Goal: Transaction & Acquisition: Subscribe to service/newsletter

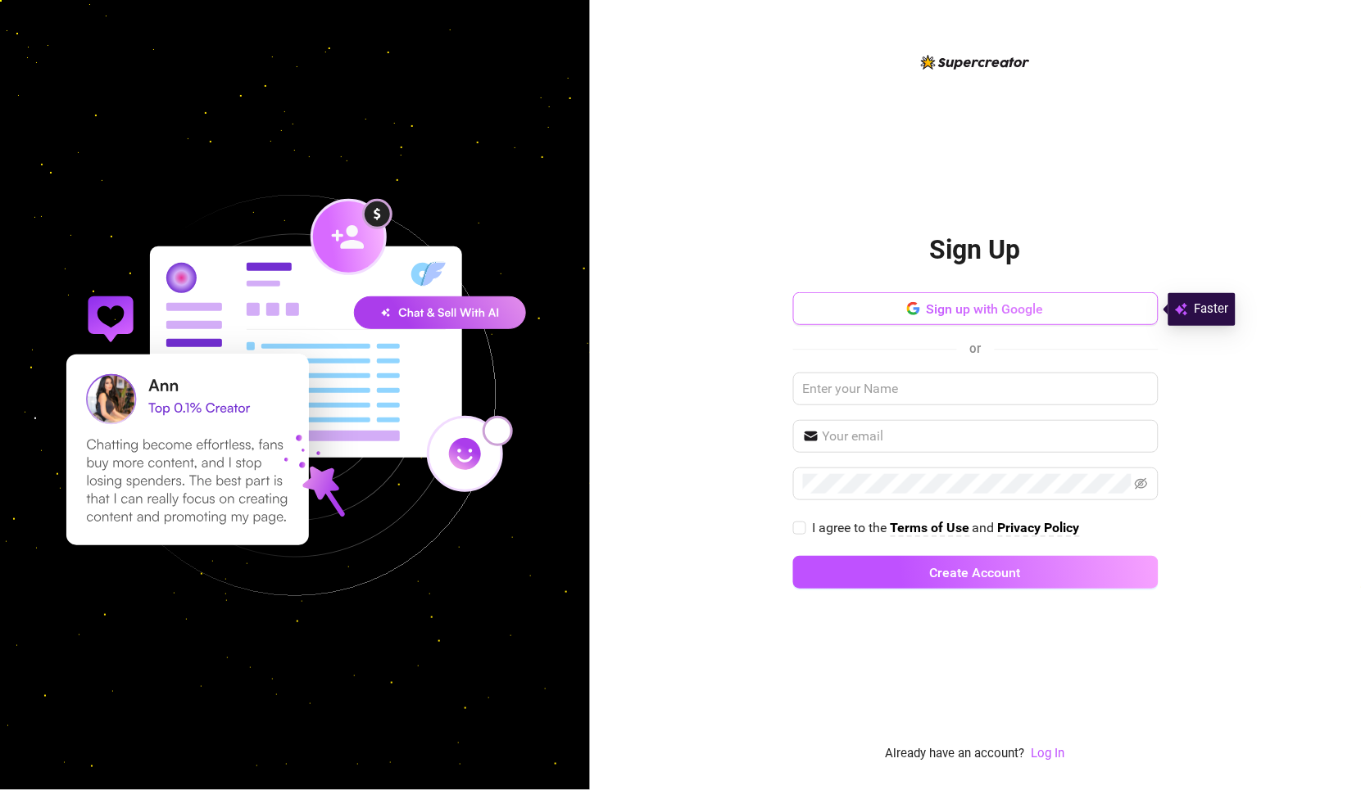
click at [933, 302] on span "Sign up with Google" at bounding box center [984, 309] width 117 height 16
click at [1165, 130] on div "Sign Up Sign up with Google or I agree to the Terms of Use and Privacy Policy C…" at bounding box center [975, 395] width 771 height 790
